Goal: Use online tool/utility: Use online tool/utility

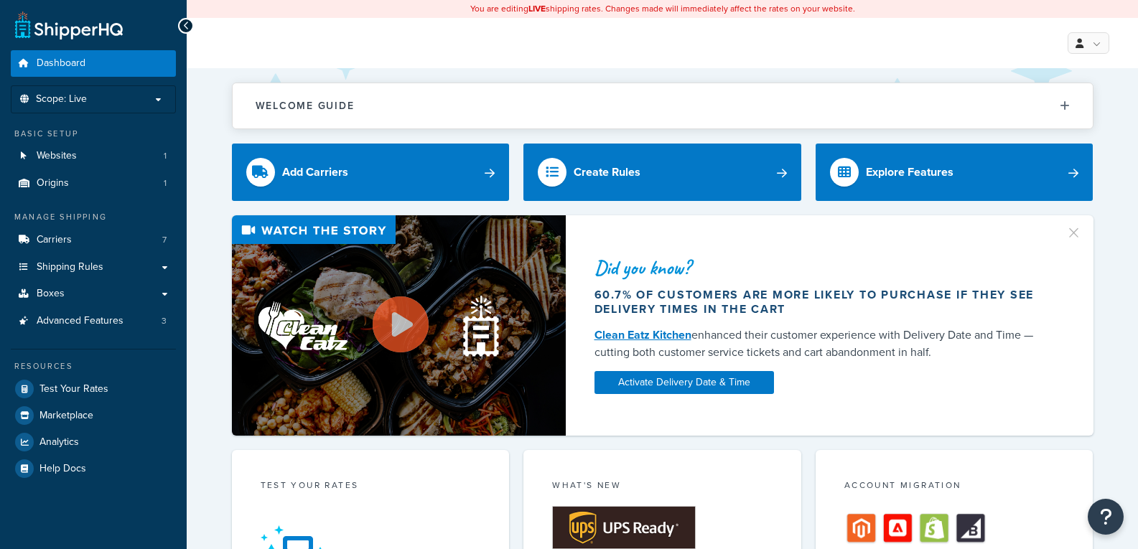
click at [56, 391] on span "Test Your Rates" at bounding box center [74, 390] width 69 height 12
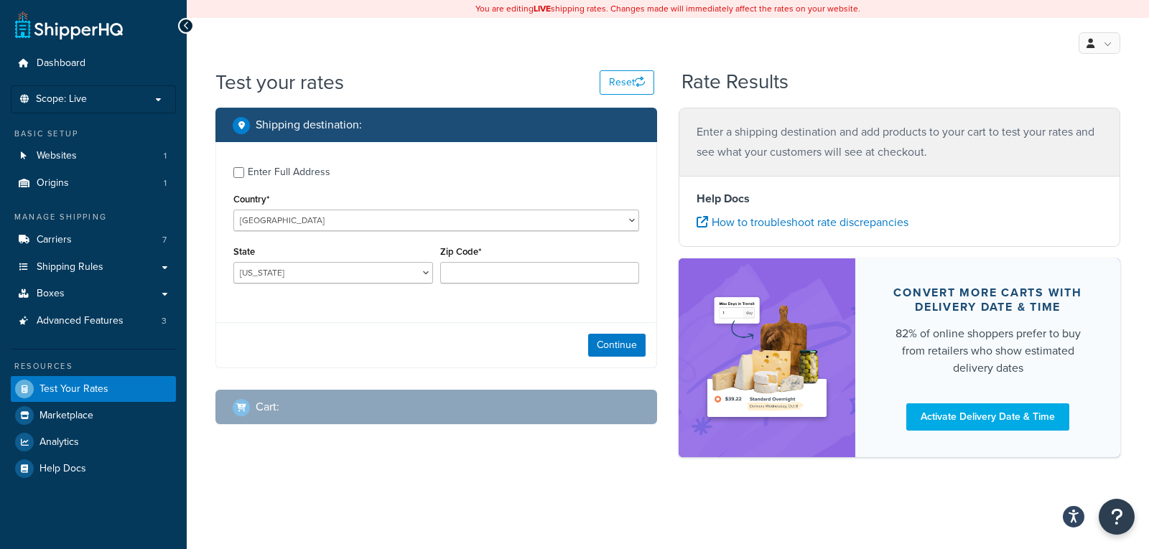
click at [307, 172] on div "Enter Full Address" at bounding box center [289, 172] width 83 height 20
click at [244, 172] on input "Enter Full Address" at bounding box center [238, 172] width 11 height 11
checkbox input "true"
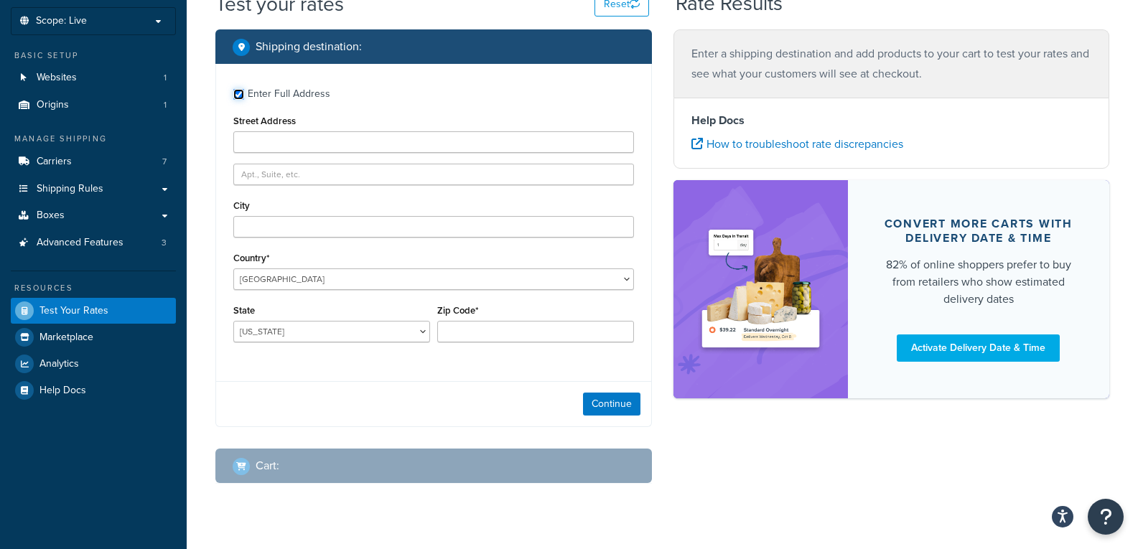
scroll to position [103, 0]
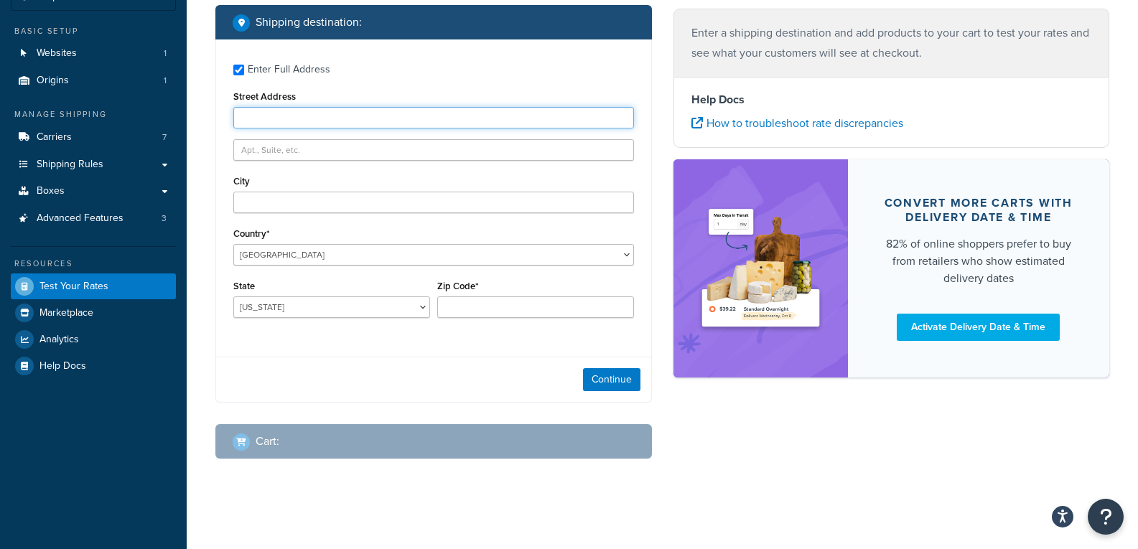
click at [289, 123] on input "Street Address" at bounding box center [433, 118] width 401 height 22
paste input "1613 WALNUT DR"
type input "1613 WALNUT DR"
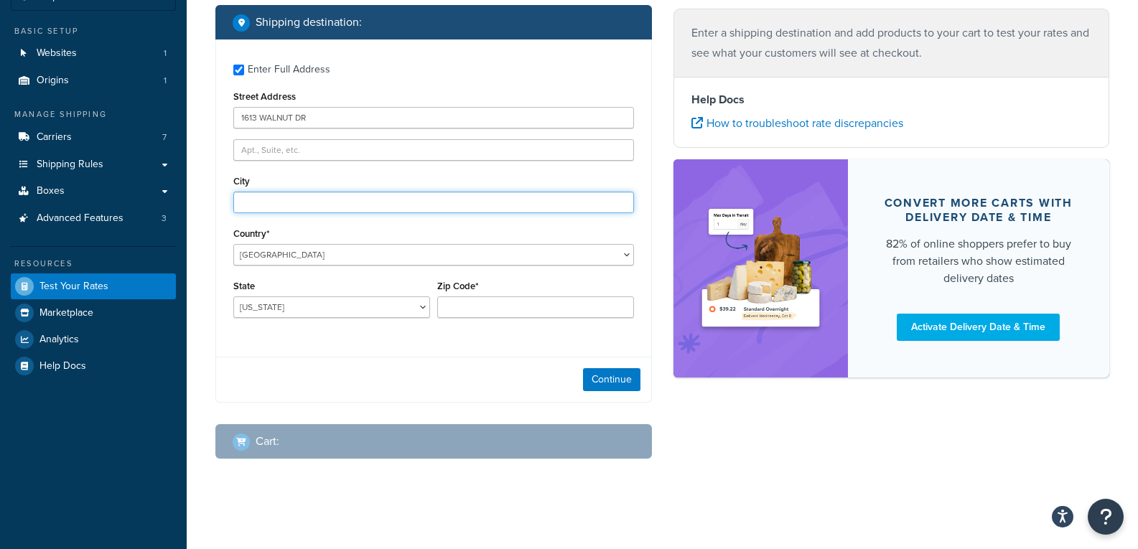
click at [353, 195] on input "City" at bounding box center [433, 203] width 401 height 22
paste input "[PERSON_NAME]"
type input "[PERSON_NAME]"
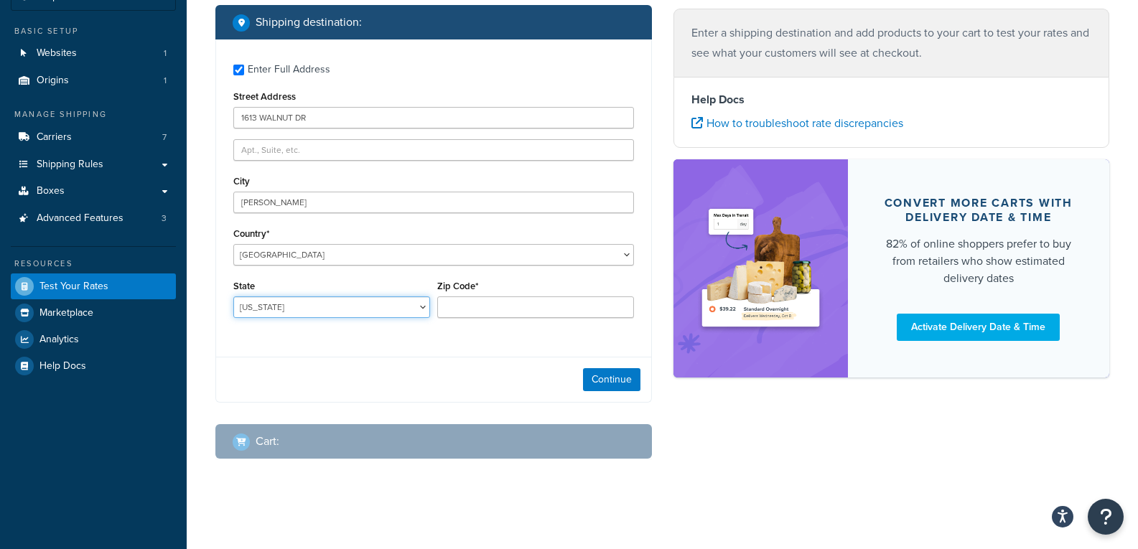
click at [269, 305] on select "[US_STATE] [US_STATE] [US_STATE] [US_STATE] [US_STATE] Armed Forces Americas Ar…" at bounding box center [331, 308] width 197 height 22
select select "KS"
click at [233, 297] on select "[US_STATE] [US_STATE] [US_STATE] [US_STATE] [US_STATE] Armed Forces Americas Ar…" at bounding box center [331, 308] width 197 height 22
click at [542, 290] on div "Zip Code*" at bounding box center [535, 298] width 197 height 42
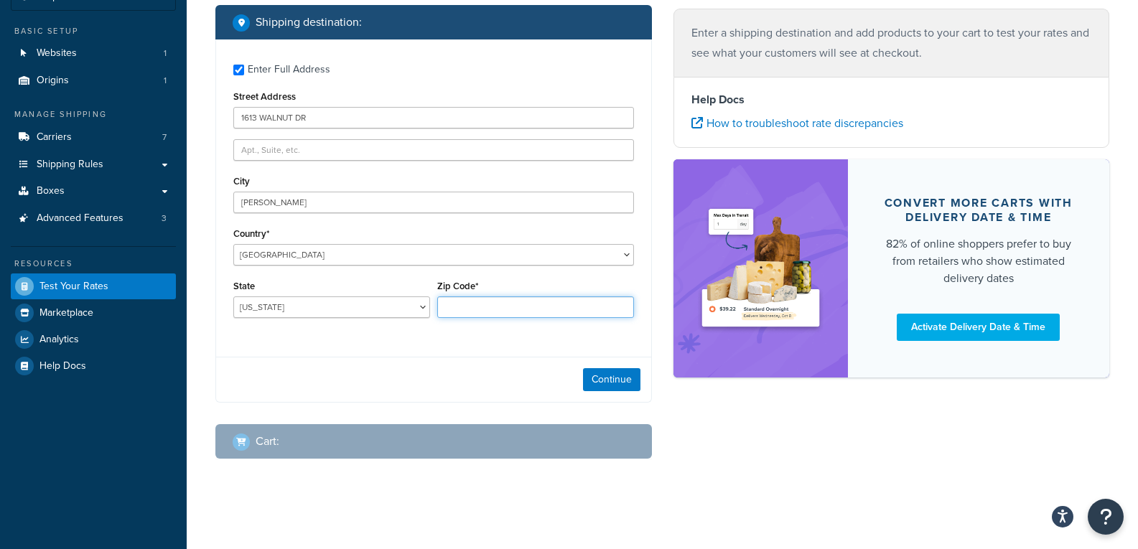
click at [542, 303] on input "Zip Code*" at bounding box center [535, 308] width 197 height 22
paste input "67460-1503"
type input "67460-1503"
click at [631, 384] on button "Continue" at bounding box center [611, 379] width 57 height 23
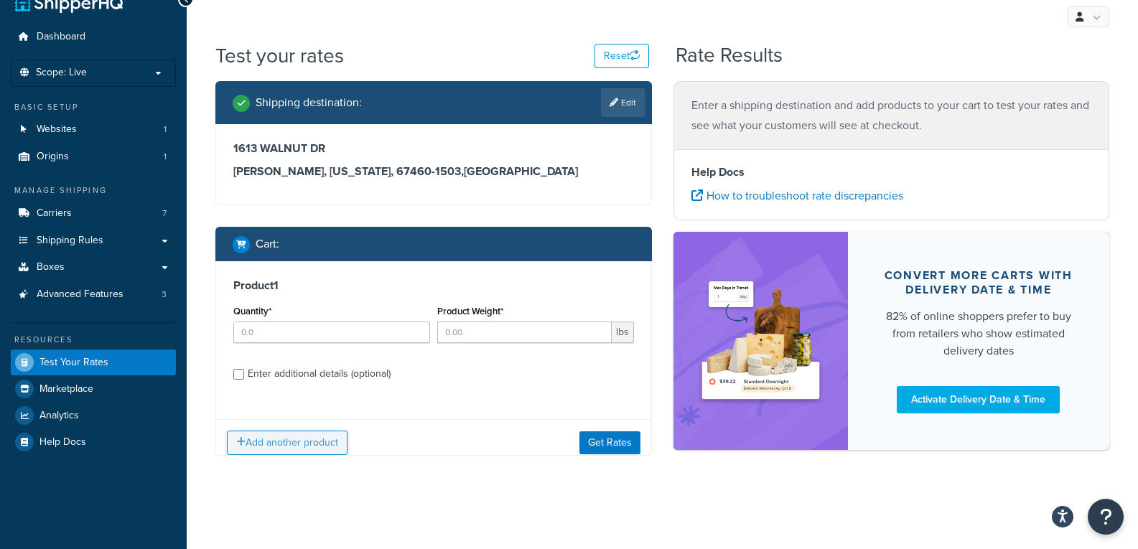
scroll to position [38, 0]
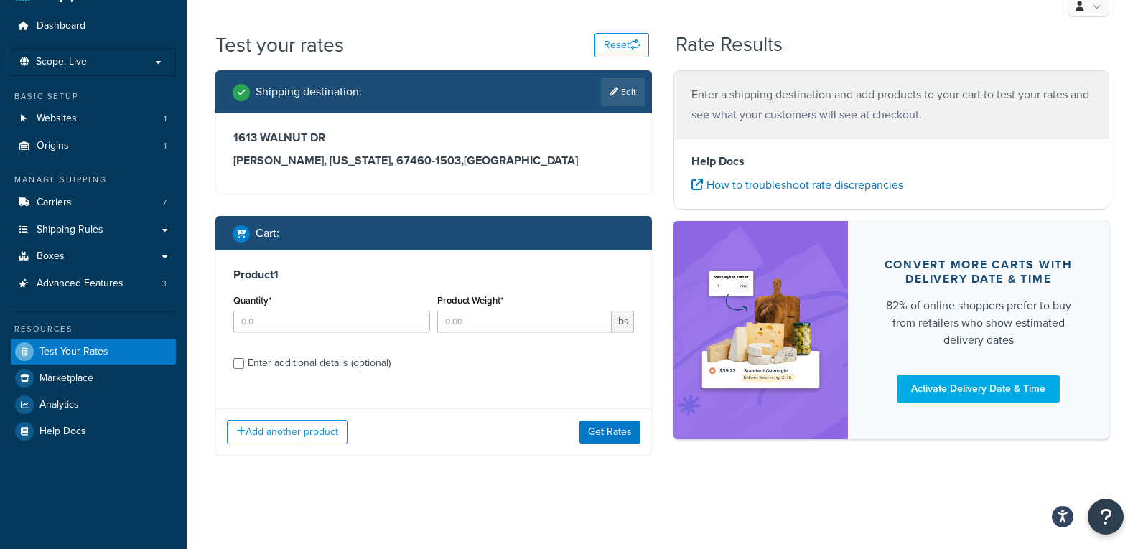
click at [274, 371] on div "Enter additional details (optional)" at bounding box center [319, 363] width 143 height 20
click at [244, 369] on input "Enter additional details (optional)" at bounding box center [238, 363] width 11 height 11
checkbox input "true"
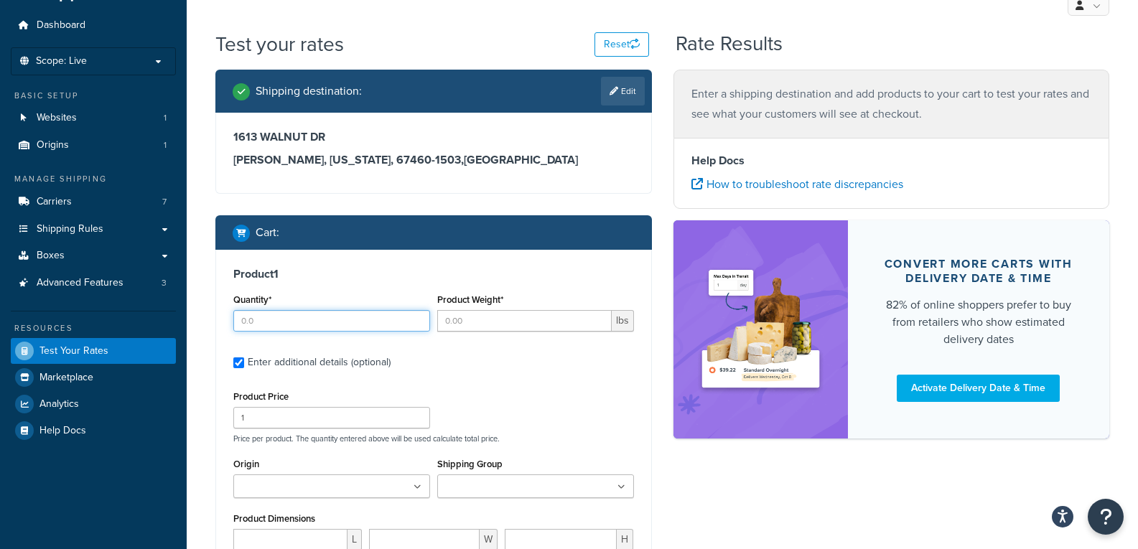
click at [287, 327] on input "Quantity*" at bounding box center [331, 321] width 197 height 22
click at [284, 326] on input "Quantity*" at bounding box center [331, 321] width 197 height 22
type input "1"
click at [472, 316] on input "Product Weight*" at bounding box center [524, 321] width 175 height 22
type input "0.6"
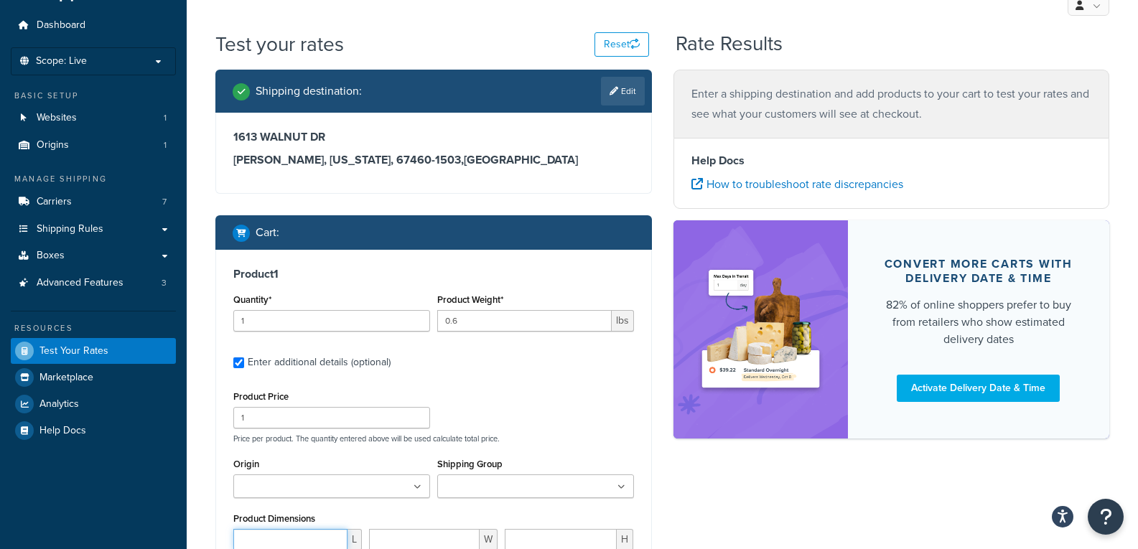
click at [263, 538] on input "number" at bounding box center [290, 540] width 114 height 22
type input "15"
click at [389, 542] on input "number" at bounding box center [424, 540] width 111 height 22
type input "3"
click at [539, 537] on input "number" at bounding box center [561, 540] width 112 height 22
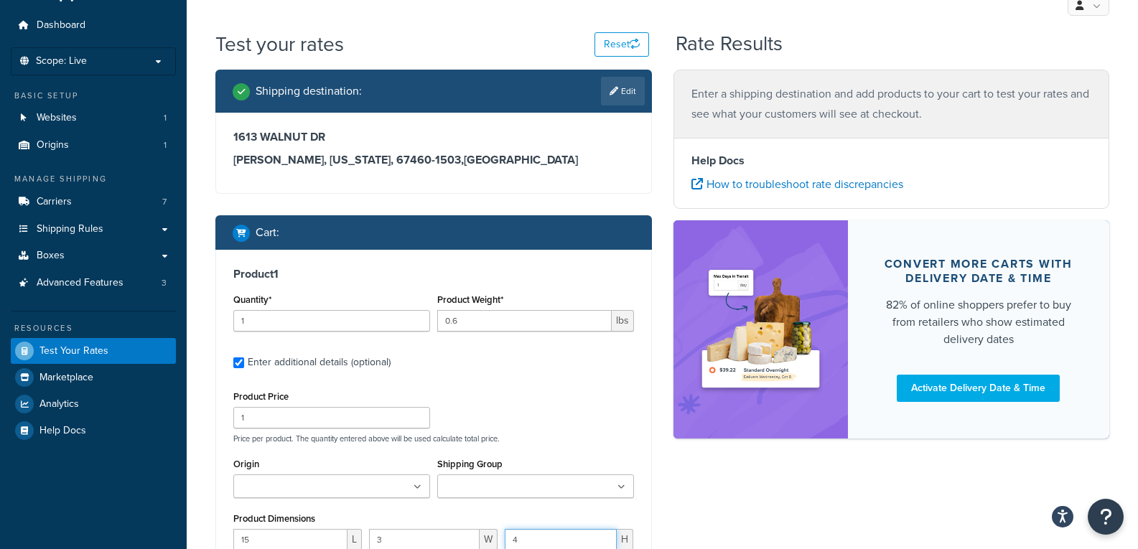
type input "4"
click at [321, 411] on input "1" at bounding box center [331, 418] width 197 height 22
paste input "09.99"
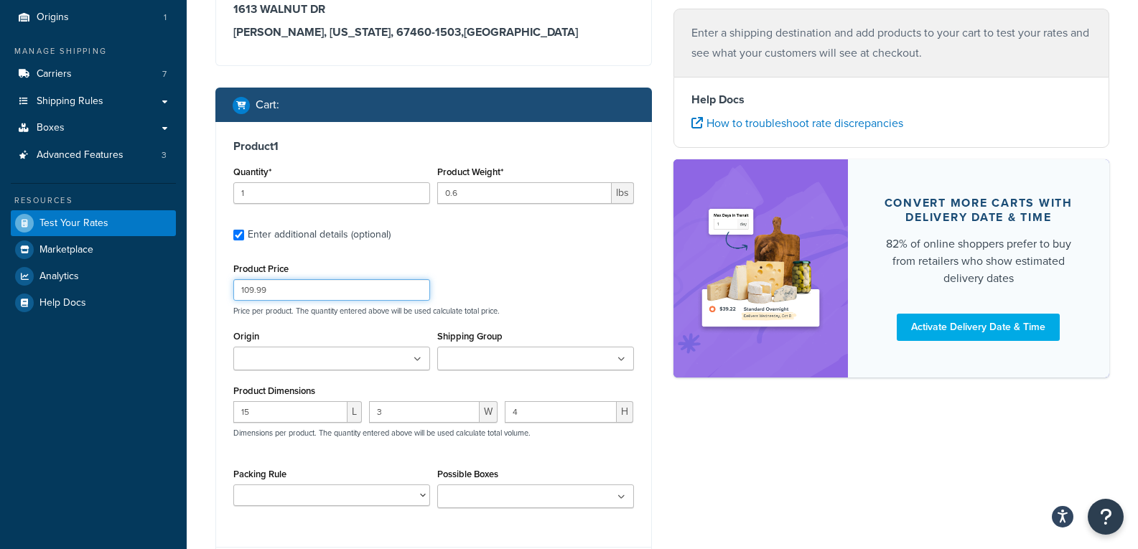
scroll to position [185, 0]
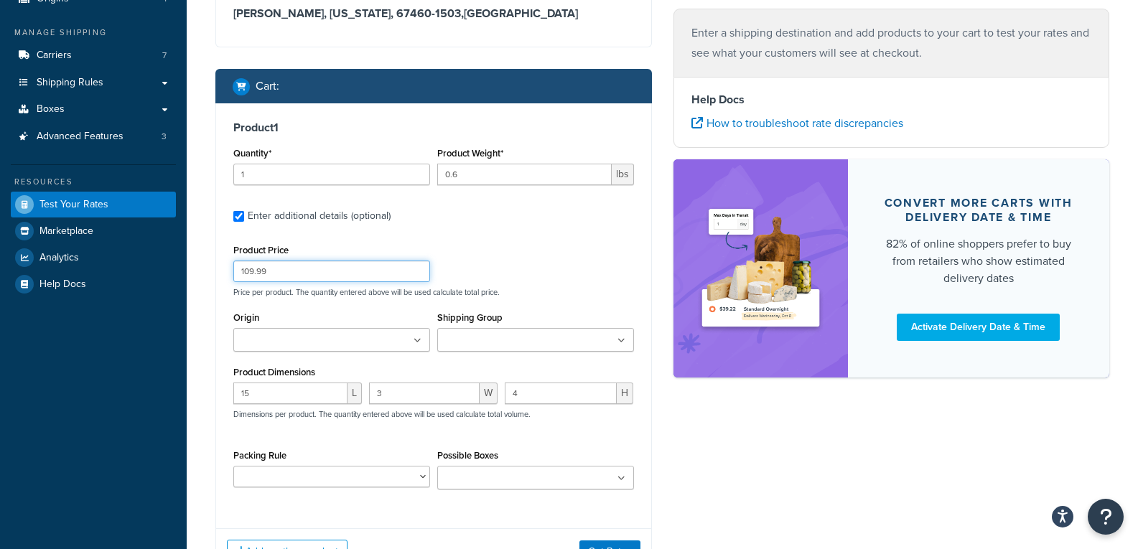
type input "109.99"
click at [374, 397] on input "3" at bounding box center [424, 394] width 111 height 22
type input "4"
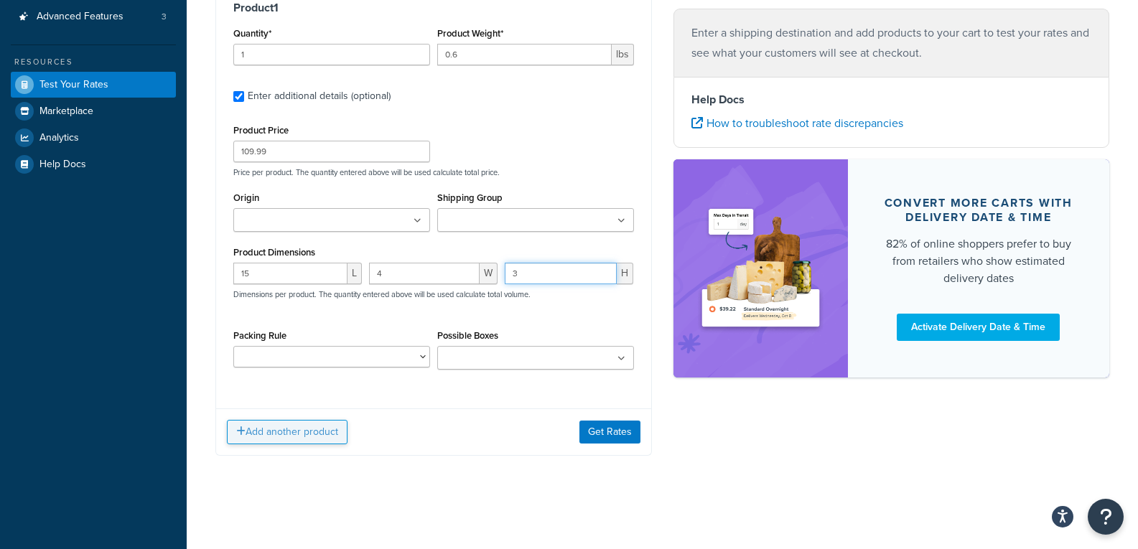
type input "3"
click at [301, 429] on button "Add another product" at bounding box center [287, 432] width 121 height 24
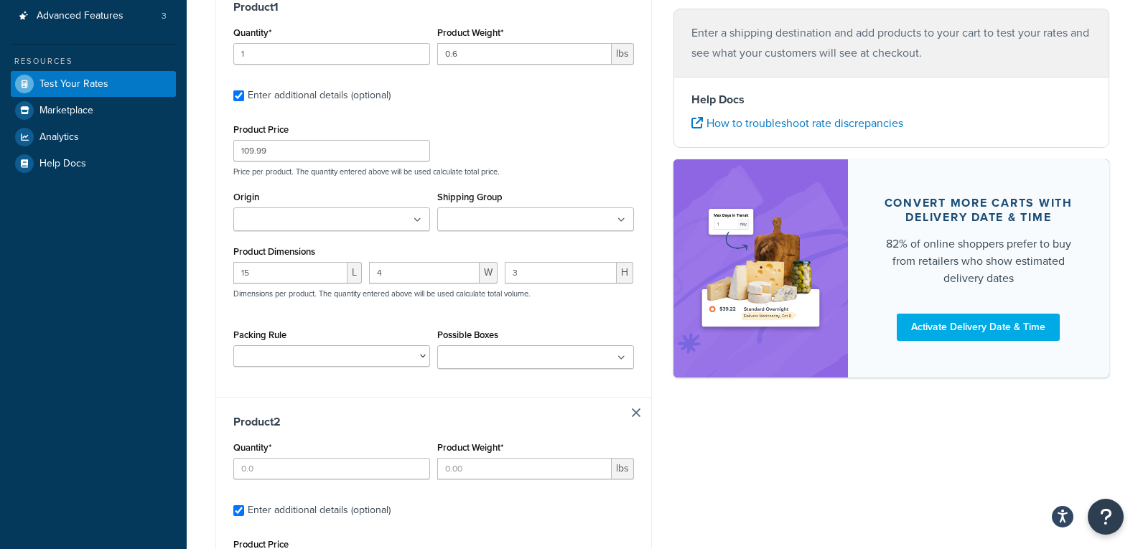
click at [632, 420] on h3 "Product 2" at bounding box center [433, 422] width 401 height 14
click at [635, 414] on link at bounding box center [636, 413] width 9 height 9
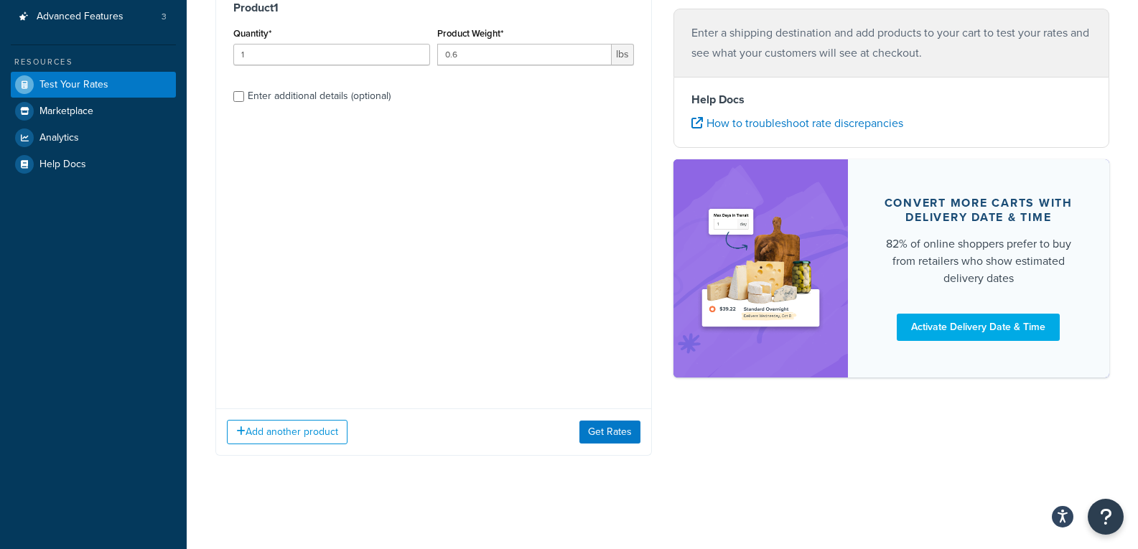
scroll to position [38, 0]
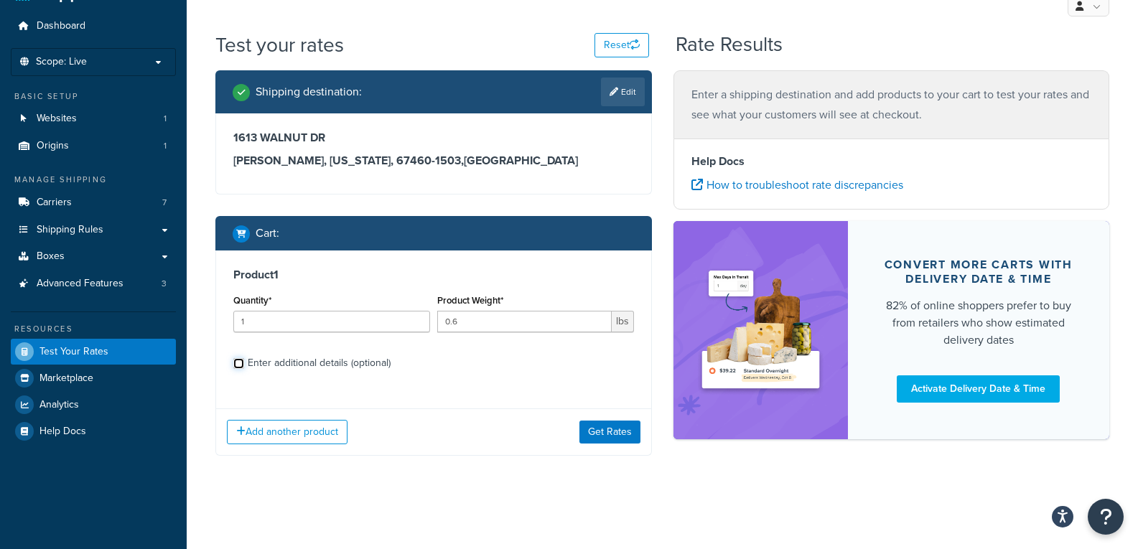
click at [238, 363] on input "Enter additional details (optional)" at bounding box center [238, 363] width 11 height 11
checkbox input "true"
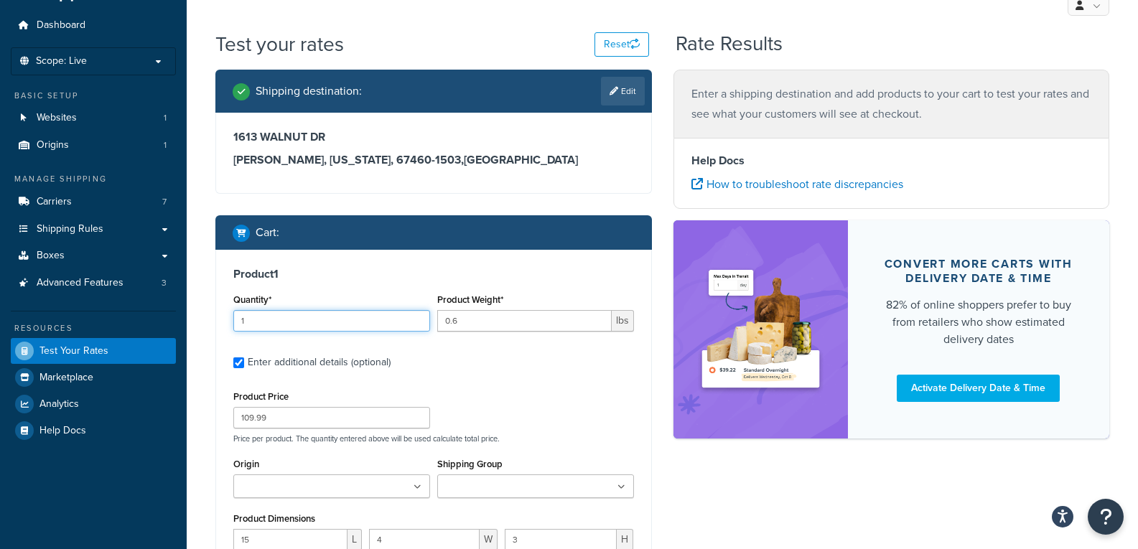
drag, startPoint x: 277, startPoint y: 324, endPoint x: 263, endPoint y: 324, distance: 13.6
click at [264, 324] on input "1" at bounding box center [331, 321] width 197 height 22
drag, startPoint x: 259, startPoint y: 322, endPoint x: 218, endPoint y: 315, distance: 41.4
click at [219, 316] on div "Product 1 Quantity* 1 Product Weight* 0.6 lbs Enter additional details (optiona…" at bounding box center [433, 457] width 435 height 414
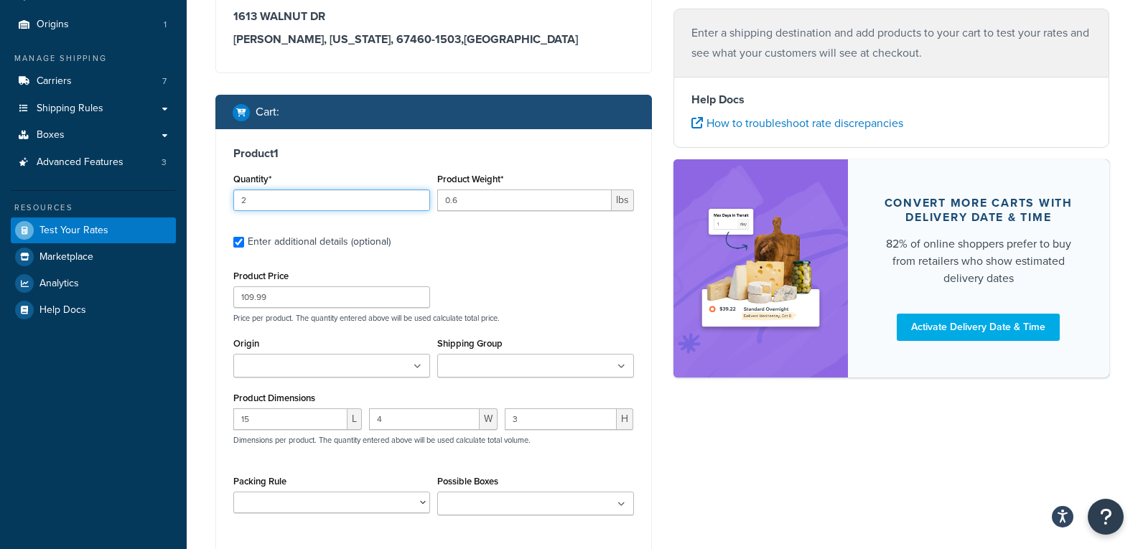
scroll to position [305, 0]
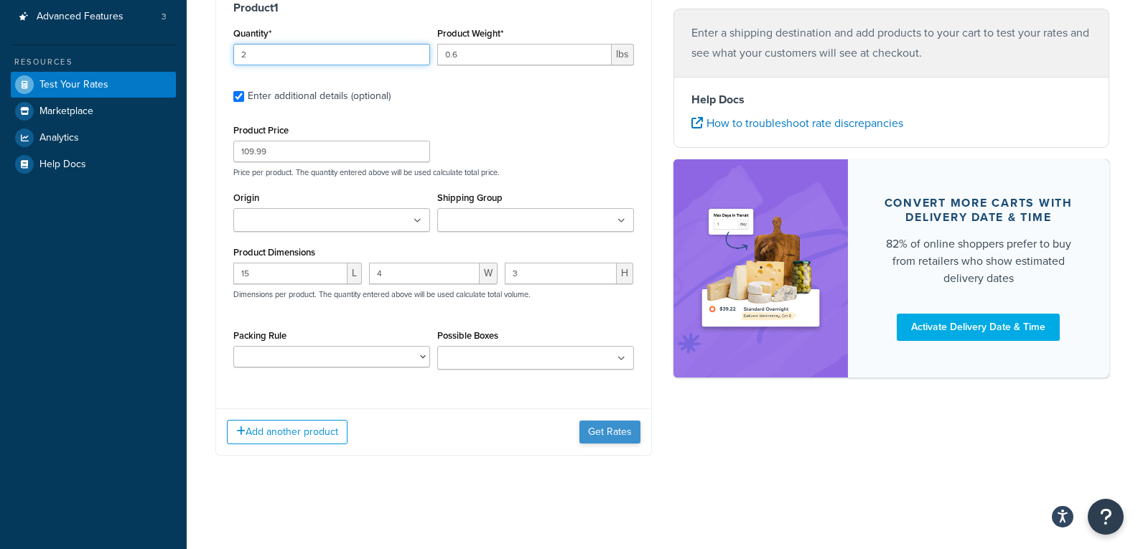
type input "2"
click at [600, 433] on button "Get Rates" at bounding box center [610, 432] width 61 height 23
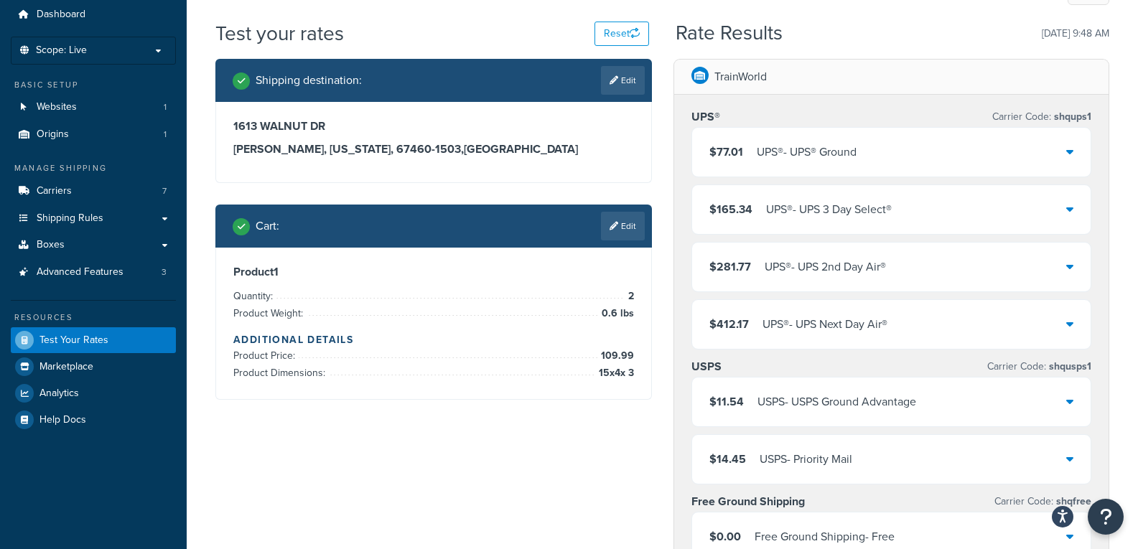
scroll to position [0, 0]
